Goal: Check status: Check status

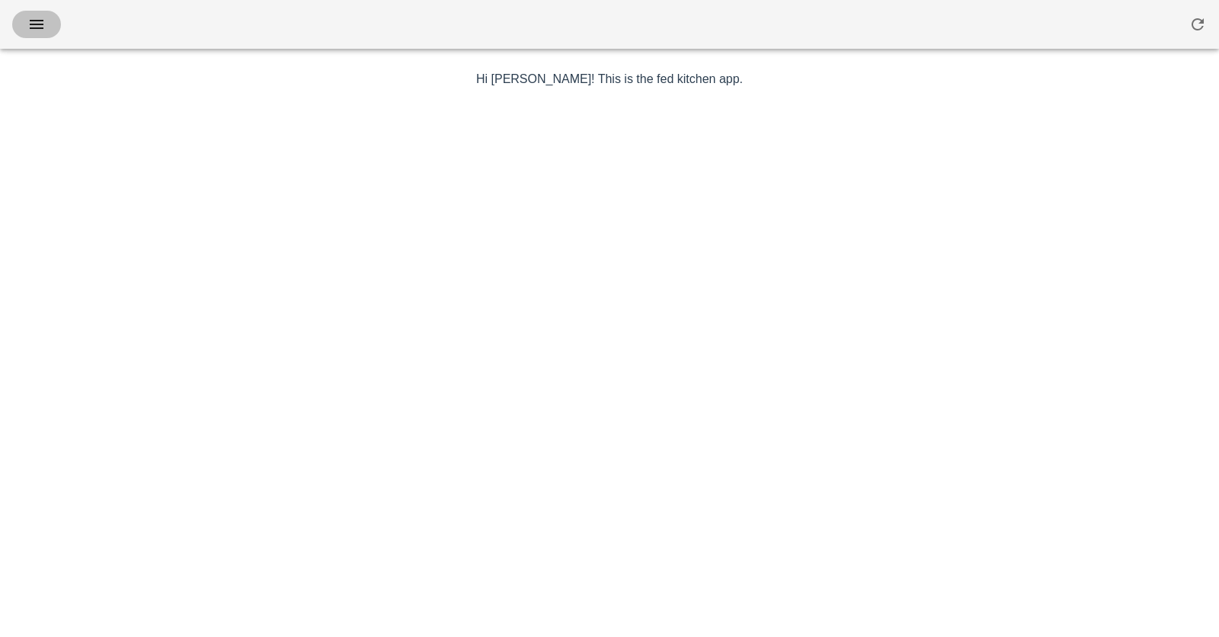
click at [59, 24] on button "button" at bounding box center [36, 24] width 49 height 27
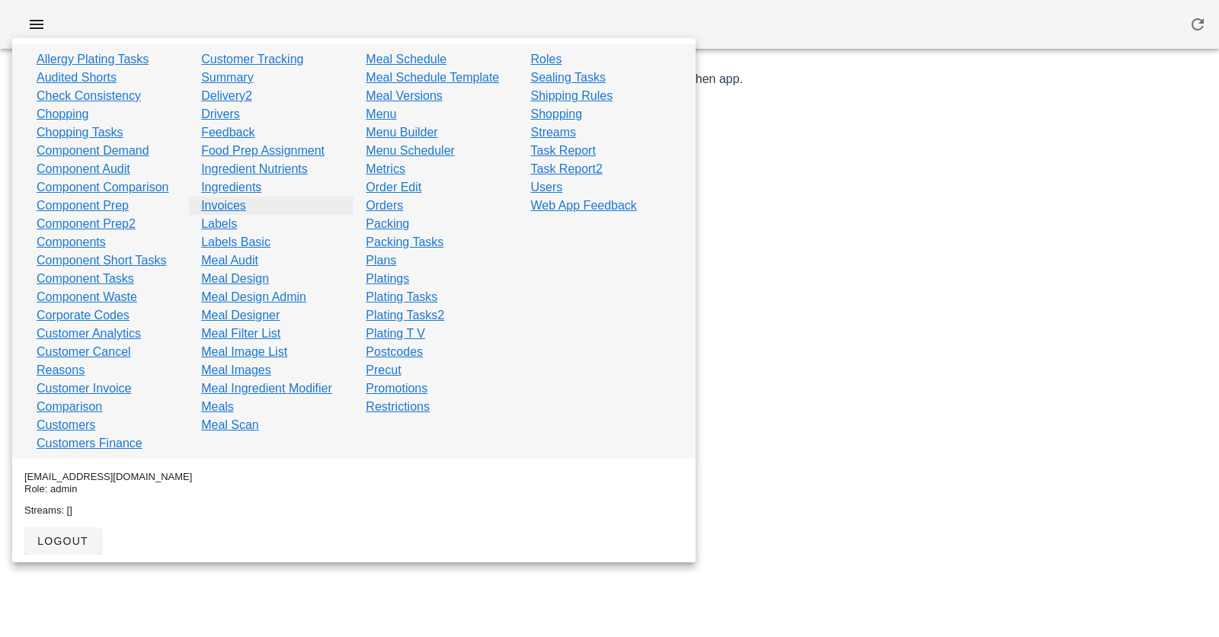
click at [245, 199] on link "Invoices" at bounding box center [223, 206] width 45 height 18
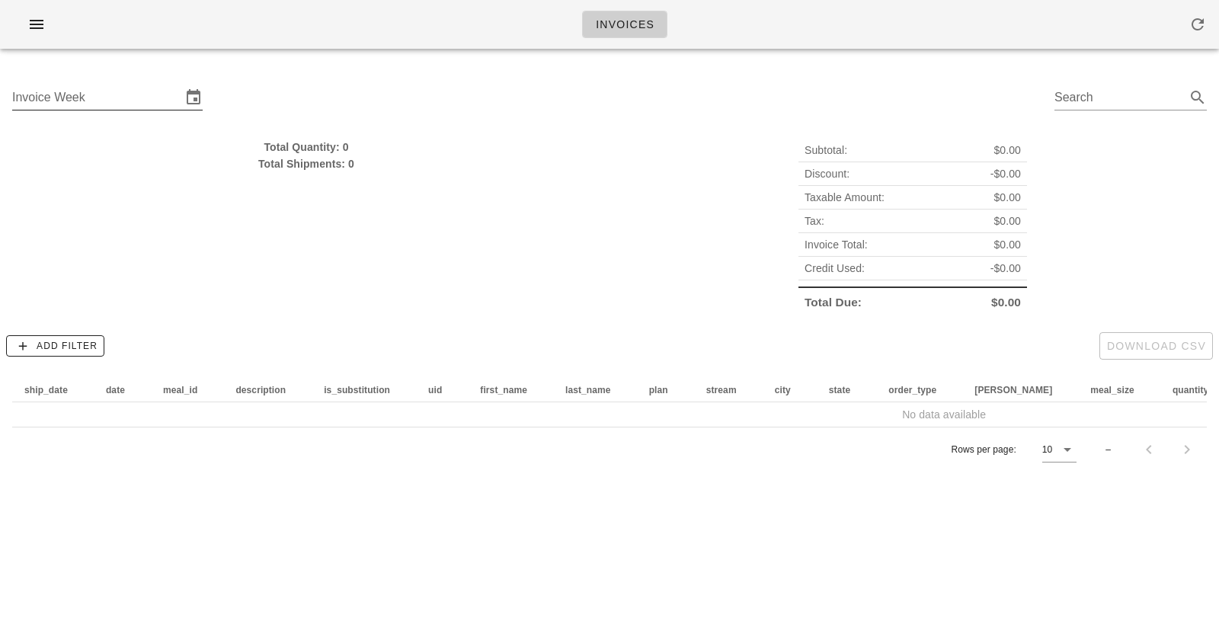
click at [156, 93] on input "Invoice Week" at bounding box center [96, 97] width 169 height 24
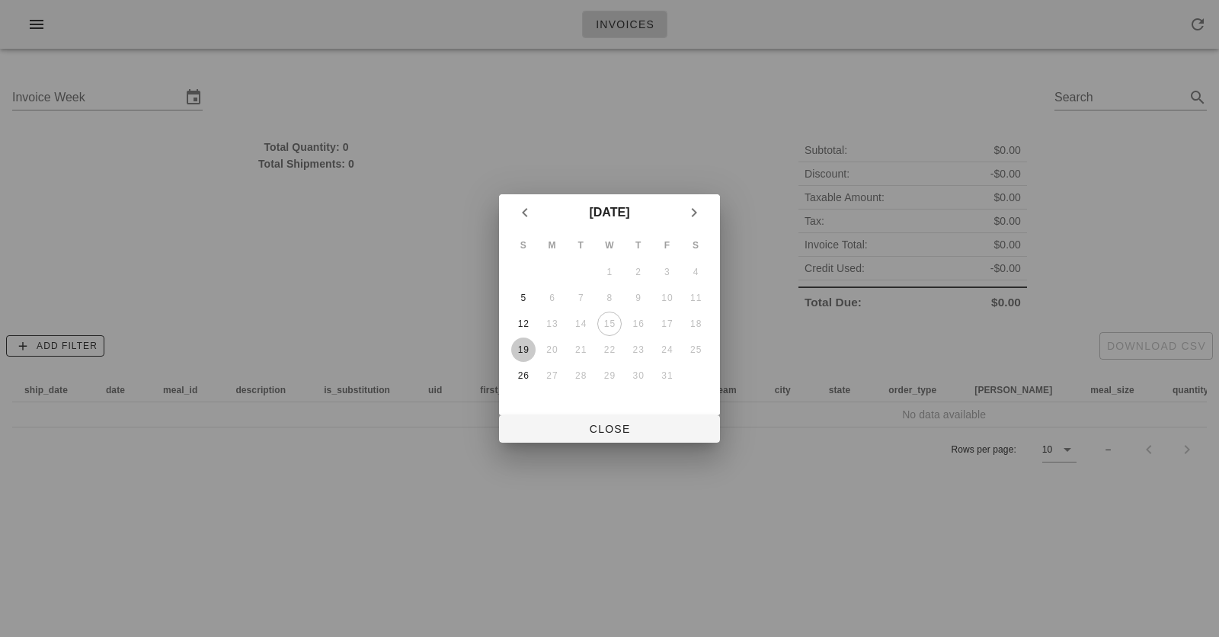
click at [520, 344] on div "19" at bounding box center [523, 349] width 24 height 11
click at [623, 429] on span "Close" at bounding box center [609, 429] width 197 height 12
type input "[DATE]"
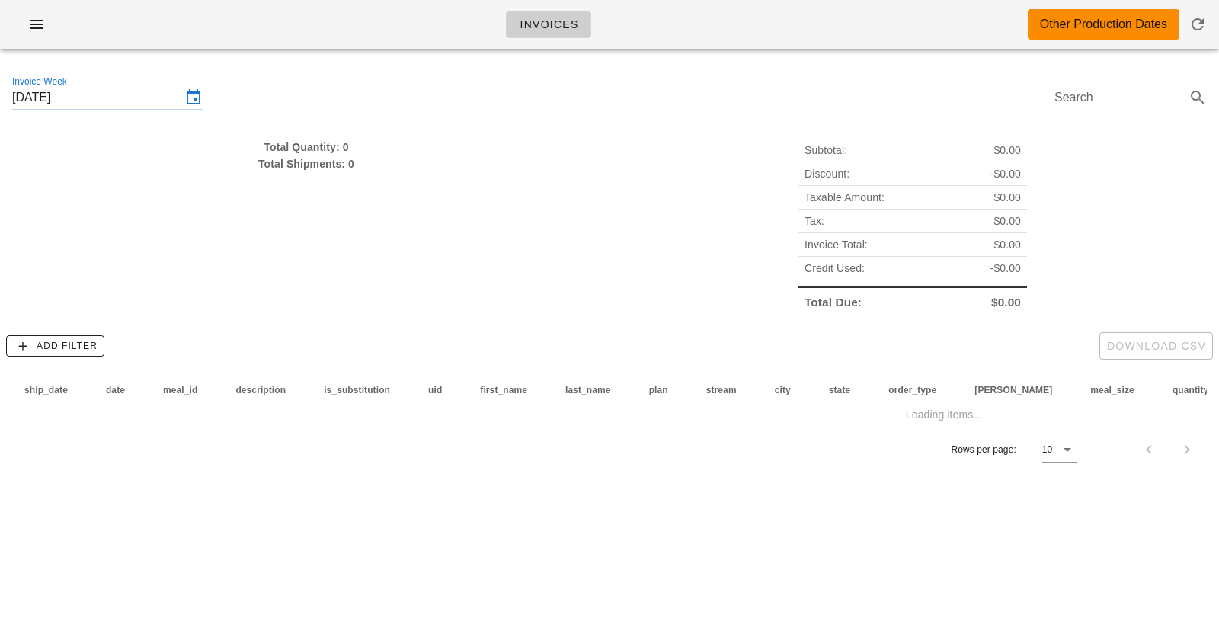
click at [331, 152] on div "Total Quantity: 0" at bounding box center [306, 147] width 588 height 17
click at [331, 157] on div "Total Quantity: 0 Total Shipments: 0" at bounding box center [306, 156] width 588 height 34
click at [331, 157] on div "Total Shipments: 0" at bounding box center [306, 163] width 588 height 17
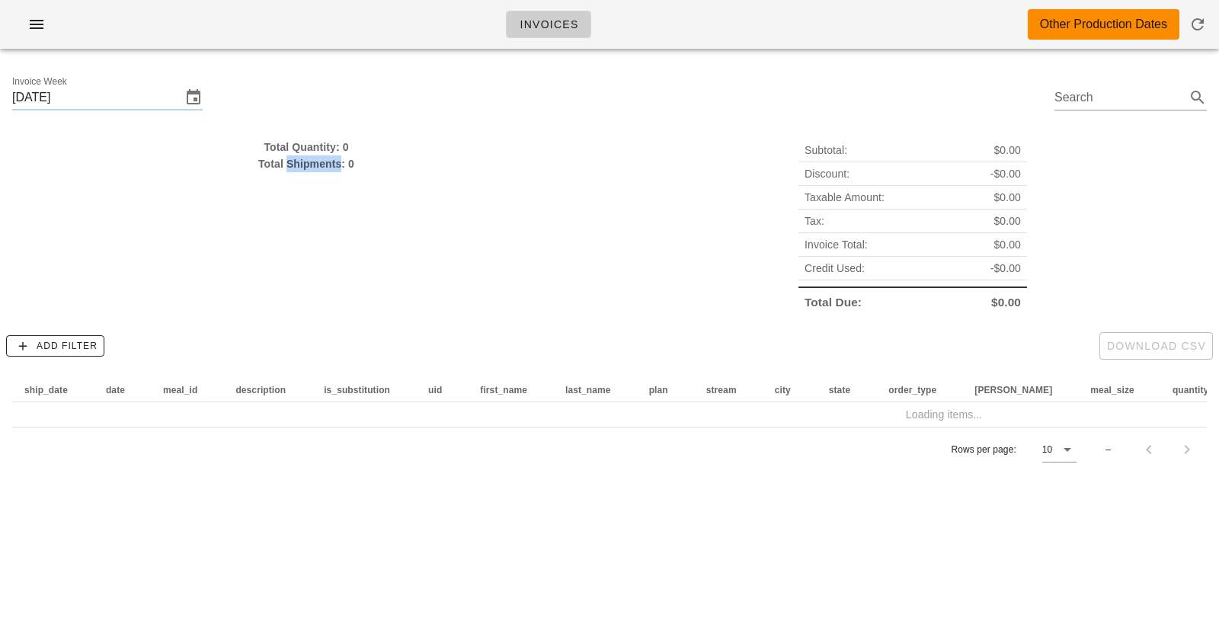
click at [331, 157] on div "Total Shipments: 0" at bounding box center [306, 163] width 588 height 17
drag, startPoint x: 331, startPoint y: 157, endPoint x: 331, endPoint y: 138, distance: 19.0
click at [331, 138] on div "Total Quantity: 0 Total Shipments: 0" at bounding box center [306, 226] width 606 height 193
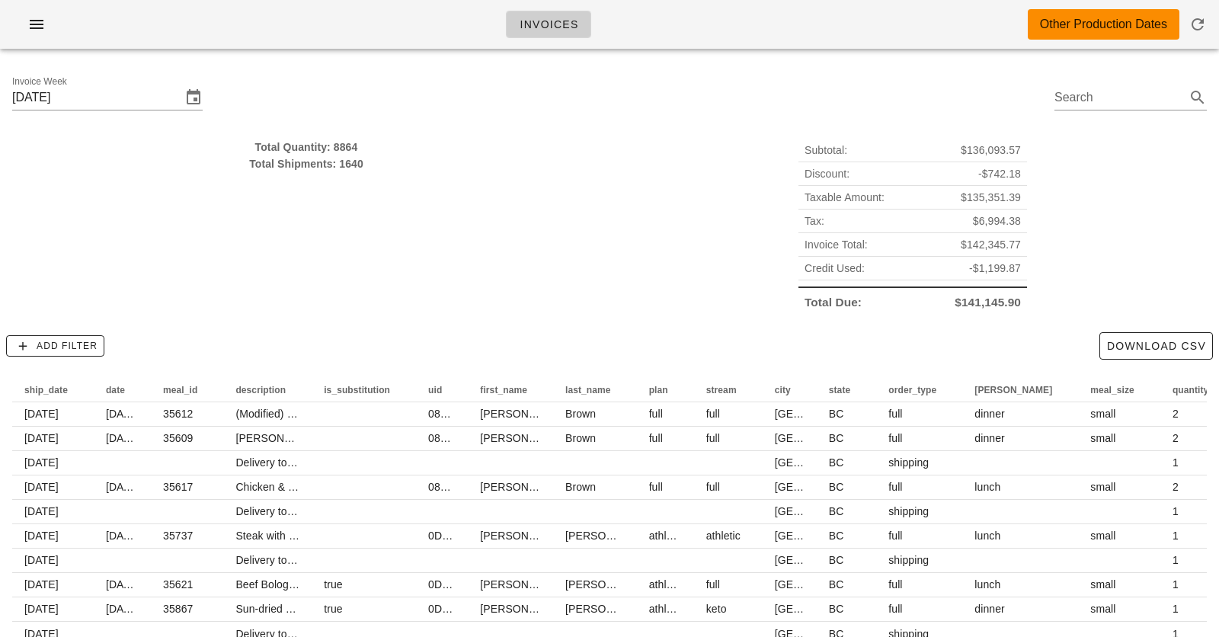
click at [330, 148] on div "Total Quantity: 8864" at bounding box center [306, 147] width 588 height 17
drag, startPoint x: 330, startPoint y: 148, endPoint x: 333, endPoint y: 205, distance: 57.2
click at [333, 205] on div "Total Quantity: 8864 Total Shipments: 1640" at bounding box center [306, 226] width 606 height 193
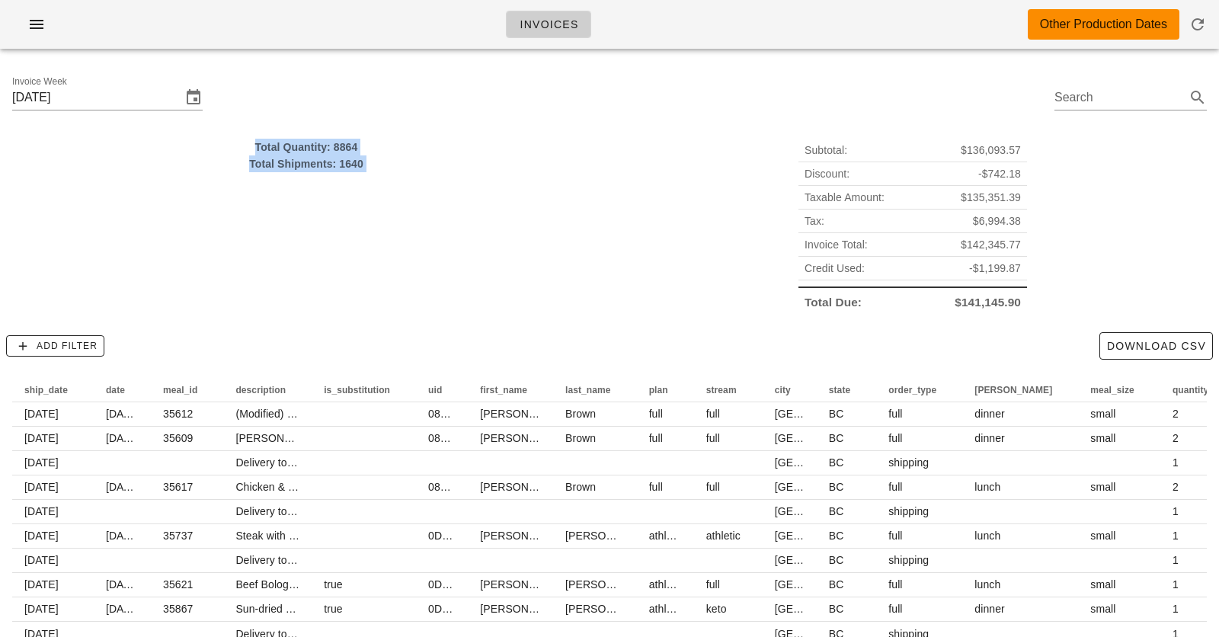
click at [333, 205] on div "Total Quantity: 8864 Total Shipments: 1640" at bounding box center [306, 226] width 606 height 193
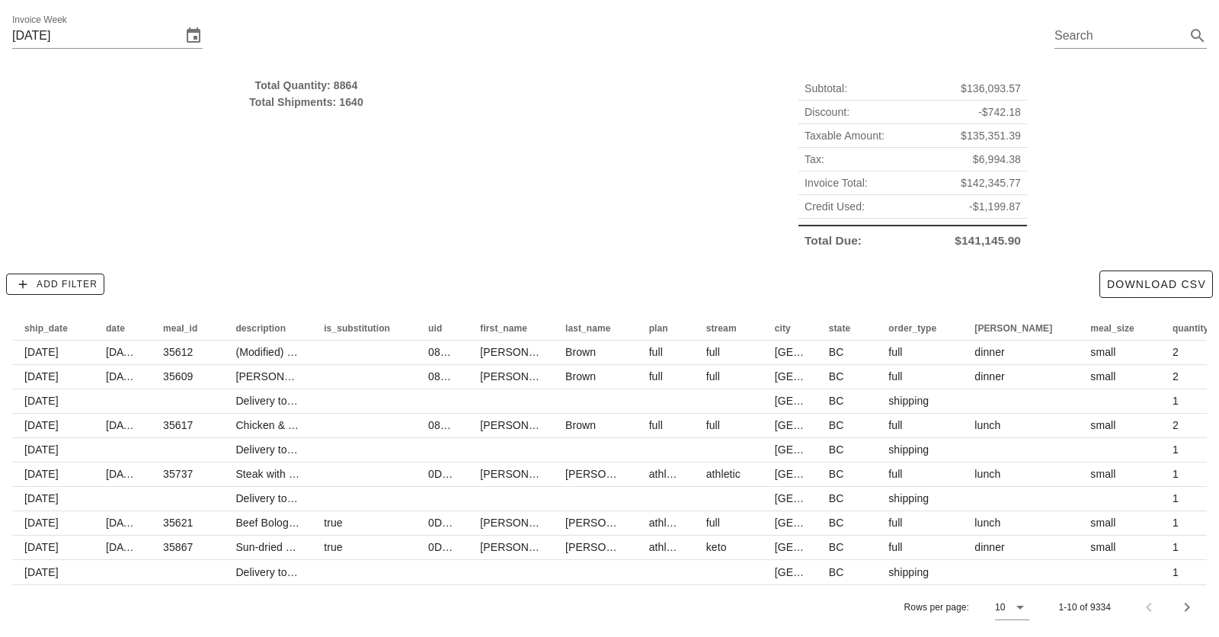
scroll to position [62, 0]
